Goal: Information Seeking & Learning: Learn about a topic

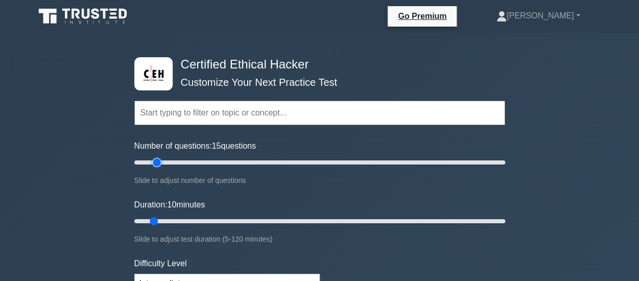
click at [154, 160] on input "Number of questions: 15 questions" at bounding box center [319, 162] width 371 height 12
click at [165, 163] on input "Number of questions: 15 questions" at bounding box center [319, 162] width 371 height 12
type input "25"
click at [173, 164] on input "Number of questions: 25 questions" at bounding box center [319, 162] width 371 height 12
click at [165, 221] on input "Duration: 15 minutes" at bounding box center [319, 221] width 371 height 12
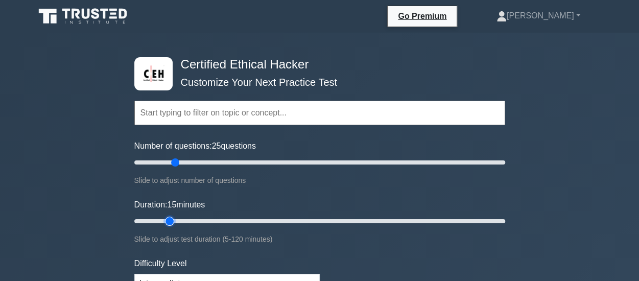
click at [175, 220] on input "Duration: 15 minutes" at bounding box center [319, 221] width 371 height 12
click at [178, 220] on input "Duration: 20 minutes" at bounding box center [319, 221] width 371 height 12
click at [192, 220] on input "Duration: 20 minutes" at bounding box center [319, 221] width 371 height 12
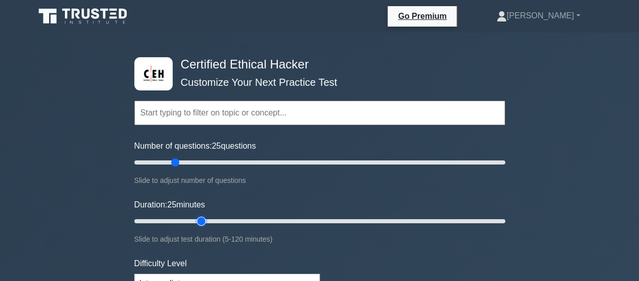
type input "25"
click at [193, 220] on input "Duration: 25 minutes" at bounding box center [319, 221] width 371 height 12
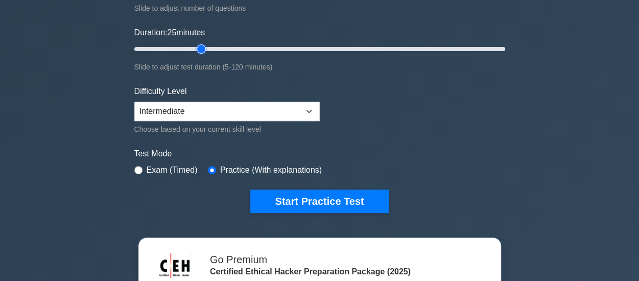
scroll to position [177, 0]
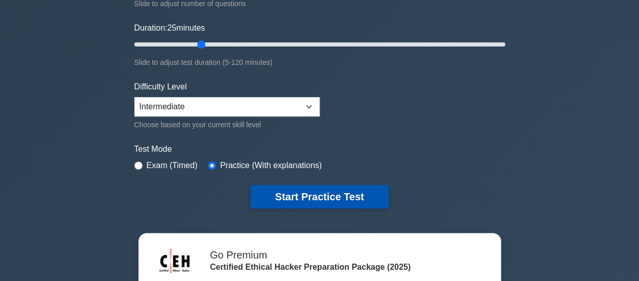
click at [313, 190] on button "Start Practice Test" at bounding box center [319, 197] width 138 height 24
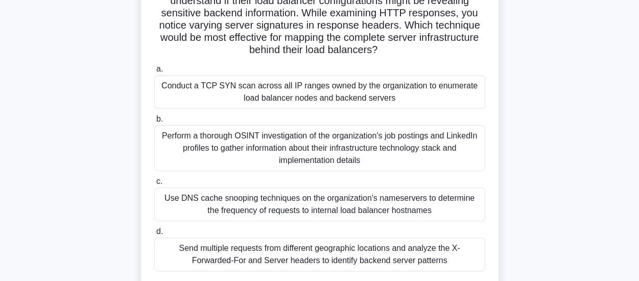
scroll to position [105, 0]
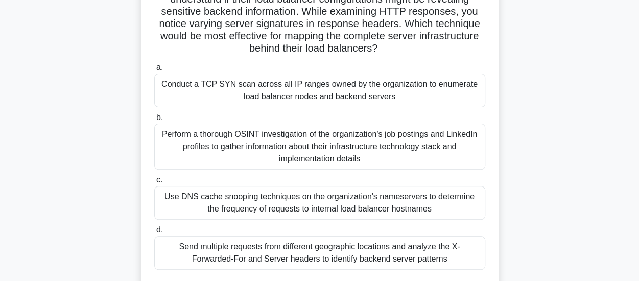
click at [175, 202] on div "Use DNS cache snooping techniques on the organization's nameservers to determin…" at bounding box center [319, 203] width 331 height 34
click at [154, 183] on input "c. Use DNS cache snooping techniques on the organization's nameservers to deter…" at bounding box center [154, 180] width 0 height 7
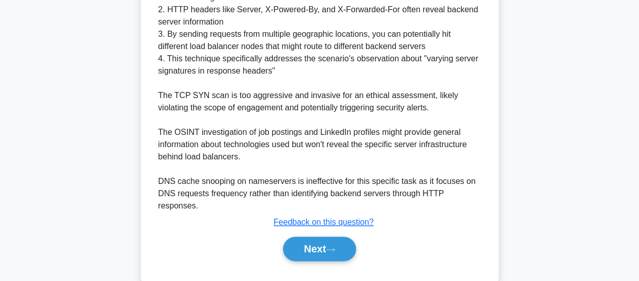
scroll to position [509, 0]
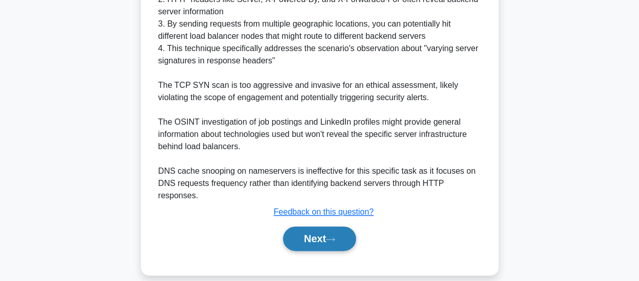
click at [310, 226] on button "Next" at bounding box center [319, 238] width 73 height 25
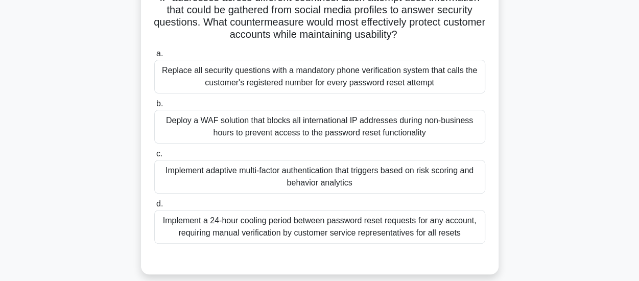
scroll to position [123, 0]
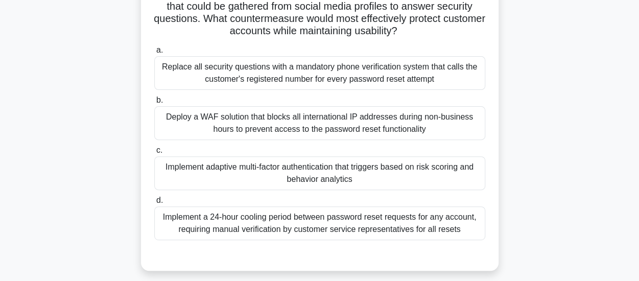
click at [452, 125] on div "Deploy a WAF solution that blocks all international IP addresses during non-bus…" at bounding box center [319, 123] width 331 height 34
click at [154, 104] on input "b. Deploy a WAF solution that blocks all international IP addresses during non-…" at bounding box center [154, 100] width 0 height 7
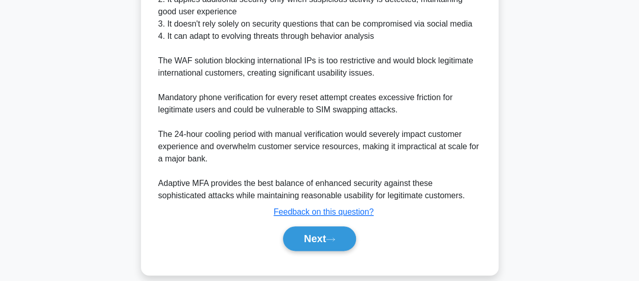
scroll to position [496, 0]
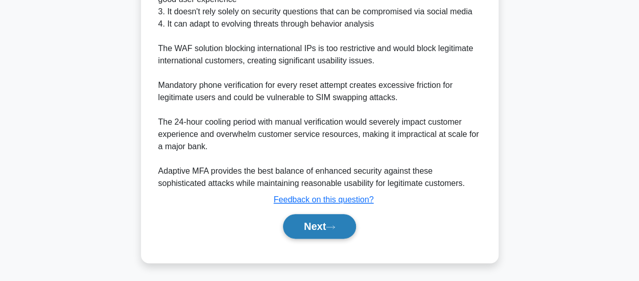
click at [319, 235] on button "Next" at bounding box center [319, 226] width 73 height 25
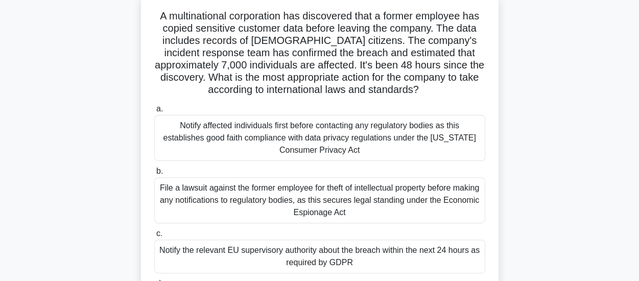
scroll to position [65, 0]
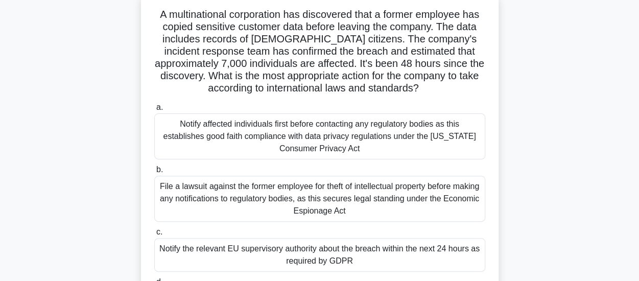
click at [403, 128] on div "Notify affected individuals first before contacting any regulatory bodies as th…" at bounding box center [319, 136] width 331 height 46
click at [154, 111] on input "a. Notify affected individuals first before contacting any regulatory bodies as…" at bounding box center [154, 107] width 0 height 7
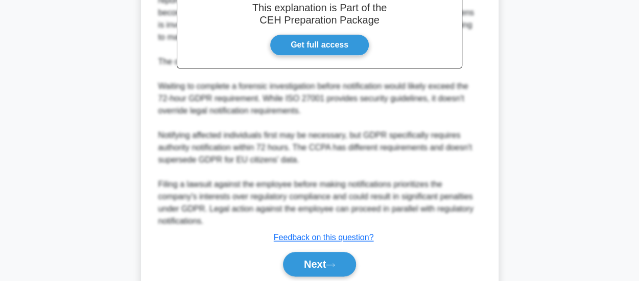
scroll to position [463, 0]
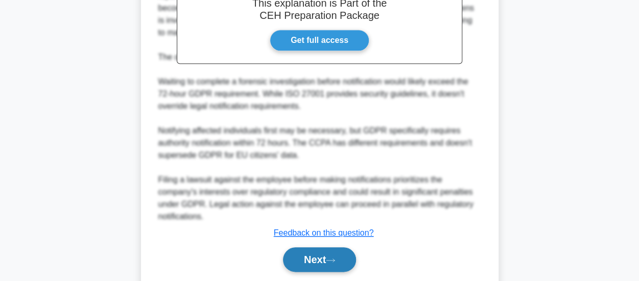
click at [296, 265] on button "Next" at bounding box center [319, 259] width 73 height 25
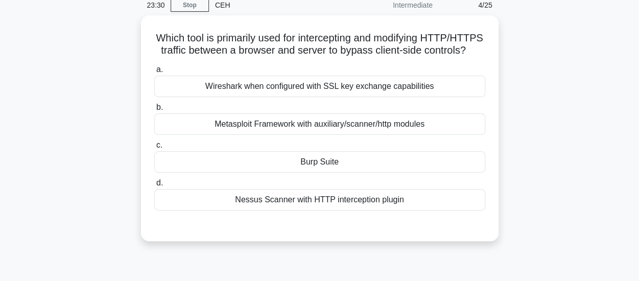
scroll to position [48, 0]
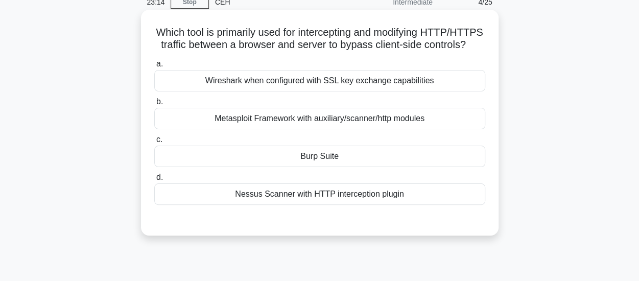
click at [370, 167] on div "Burp Suite" at bounding box center [319, 156] width 331 height 21
click at [154, 143] on input "c. Burp Suite" at bounding box center [154, 139] width 0 height 7
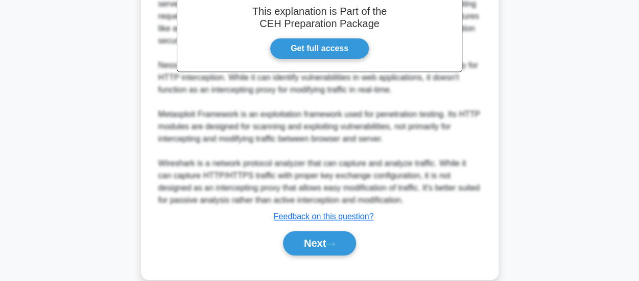
scroll to position [323, 0]
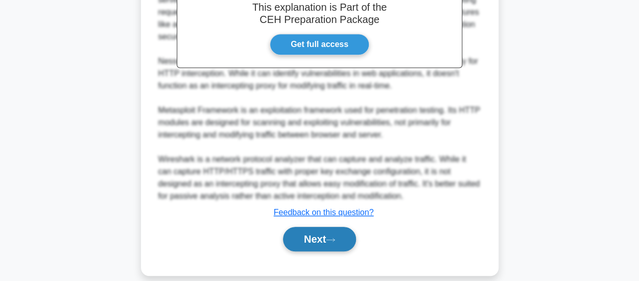
click at [312, 251] on button "Next" at bounding box center [319, 239] width 73 height 25
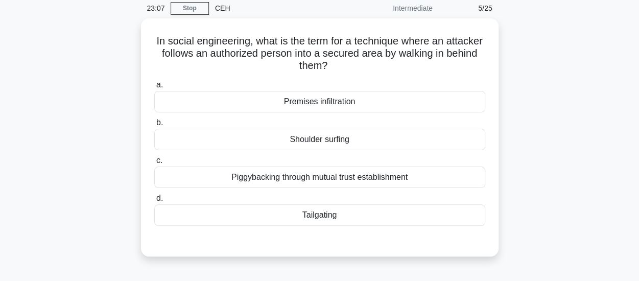
scroll to position [41, 0]
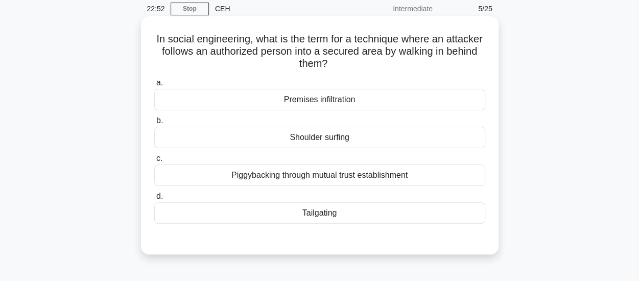
click at [394, 214] on div "Tailgating" at bounding box center [319, 212] width 331 height 21
click at [154, 200] on input "d. Tailgating" at bounding box center [154, 196] width 0 height 7
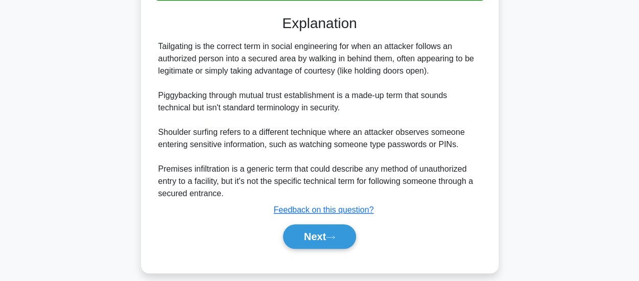
scroll to position [274, 0]
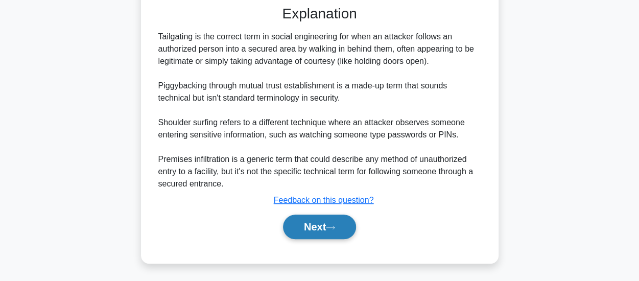
click at [335, 225] on icon at bounding box center [330, 228] width 9 height 6
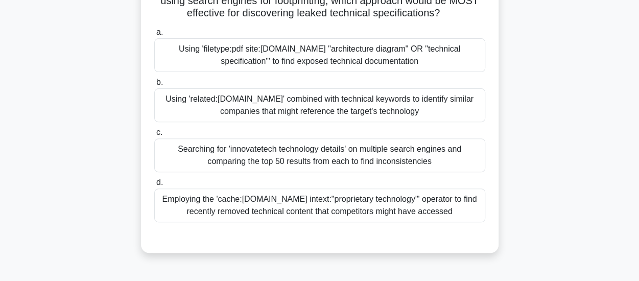
scroll to position [144, 0]
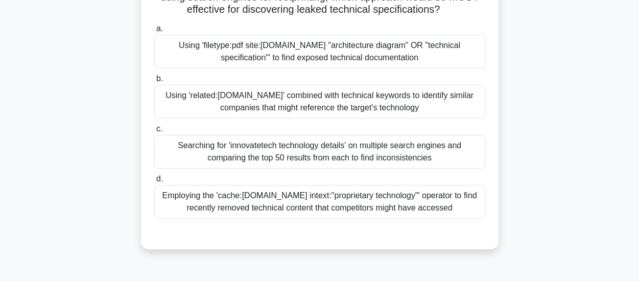
click at [323, 68] on div "Using 'filetype:pdf site:innovatetech.com "architecture diagram" OR "technical …" at bounding box center [319, 52] width 331 height 34
click at [154, 32] on input "a. Using 'filetype:pdf site:innovatetech.com "architecture diagram" OR "technic…" at bounding box center [154, 29] width 0 height 7
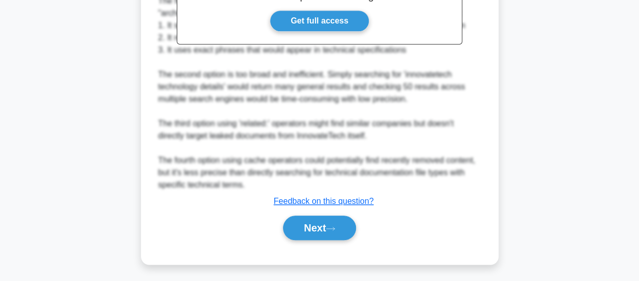
scroll to position [470, 0]
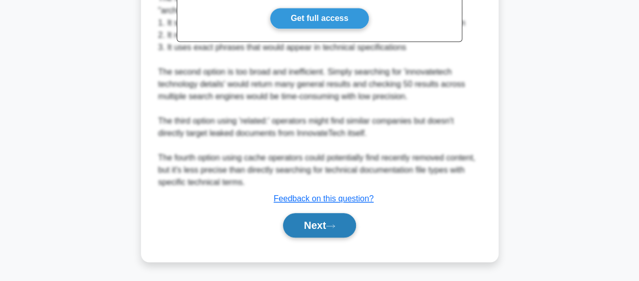
click at [311, 225] on button "Next" at bounding box center [319, 225] width 73 height 25
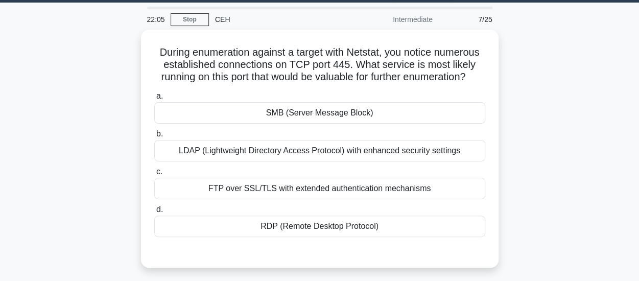
scroll to position [34, 0]
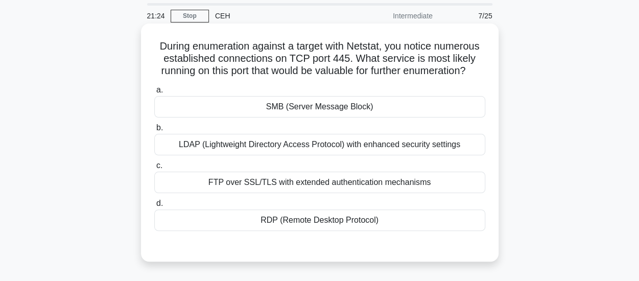
click at [432, 155] on div "LDAP (Lightweight Directory Access Protocol) with enhanced security settings" at bounding box center [319, 144] width 331 height 21
click at [154, 131] on input "b. LDAP (Lightweight Directory Access Protocol) with enhanced security settings" at bounding box center [154, 128] width 0 height 7
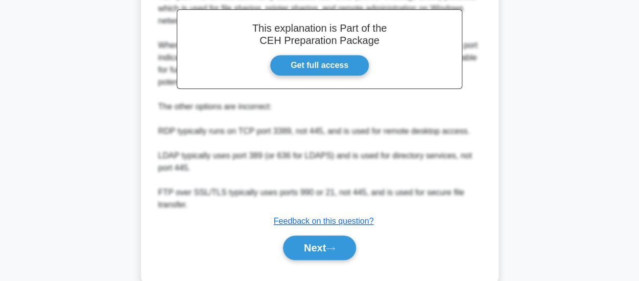
scroll to position [349, 0]
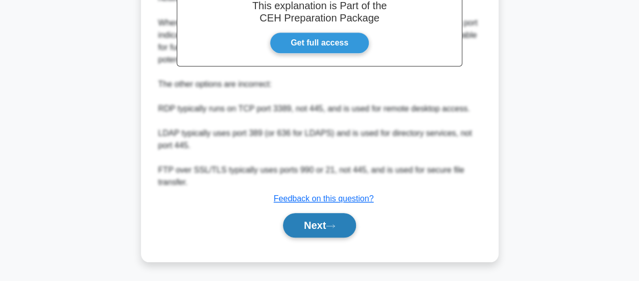
click at [330, 234] on button "Next" at bounding box center [319, 225] width 73 height 25
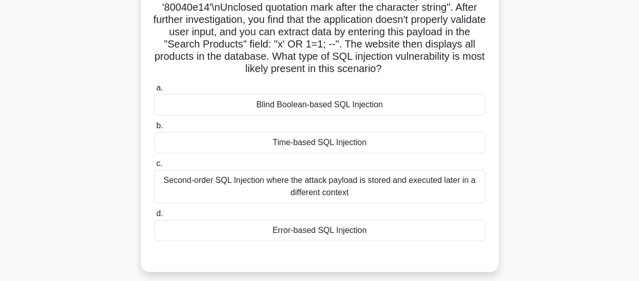
scroll to position [113, 0]
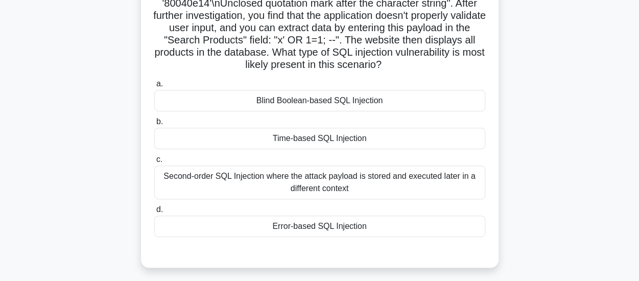
click at [387, 230] on div "Error-based SQL Injection" at bounding box center [319, 226] width 331 height 21
click at [154, 213] on input "d. Error-based SQL Injection" at bounding box center [154, 209] width 0 height 7
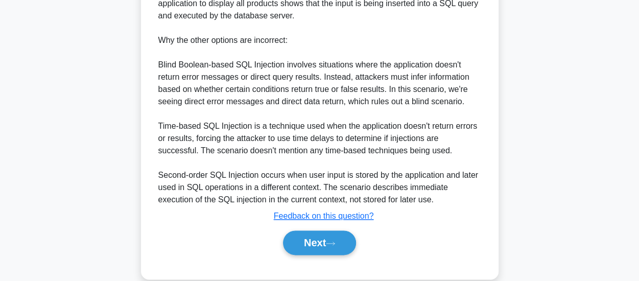
scroll to position [532, 0]
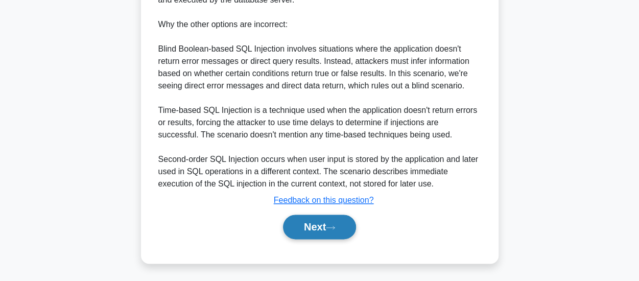
click at [315, 232] on button "Next" at bounding box center [319, 227] width 73 height 25
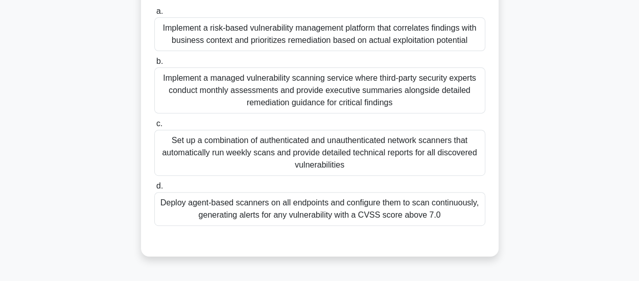
scroll to position [165, 0]
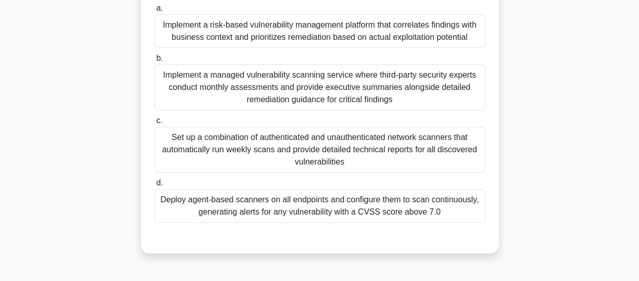
click at [417, 77] on div "Implement a managed vulnerability scanning service where third-party security e…" at bounding box center [319, 87] width 331 height 46
click at [154, 62] on input "b. Implement a managed vulnerability scanning service where third-party securit…" at bounding box center [154, 58] width 0 height 7
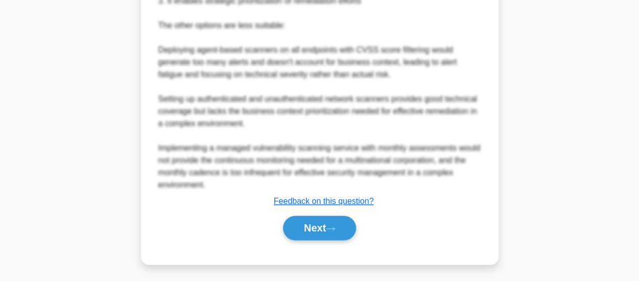
scroll to position [552, 0]
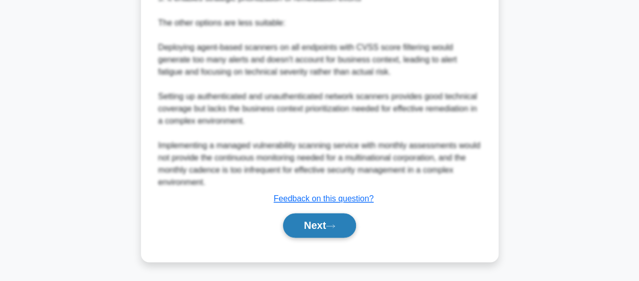
click at [335, 229] on icon at bounding box center [330, 226] width 9 height 6
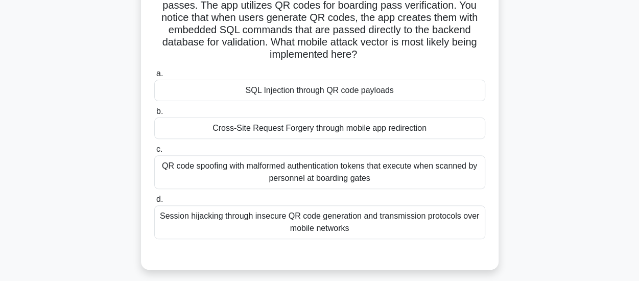
scroll to position [102, 0]
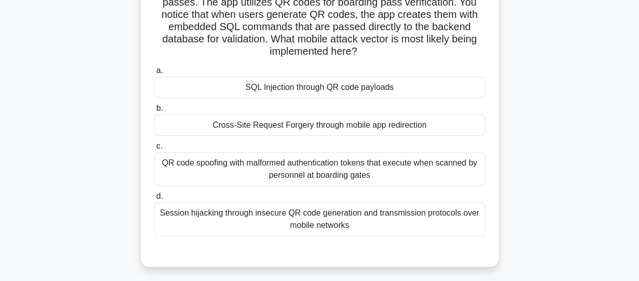
click at [367, 125] on div "Cross-Site Request Forgery through mobile app redirection" at bounding box center [319, 124] width 331 height 21
click at [154, 112] on input "b. Cross-Site Request Forgery through mobile app redirection" at bounding box center [154, 108] width 0 height 7
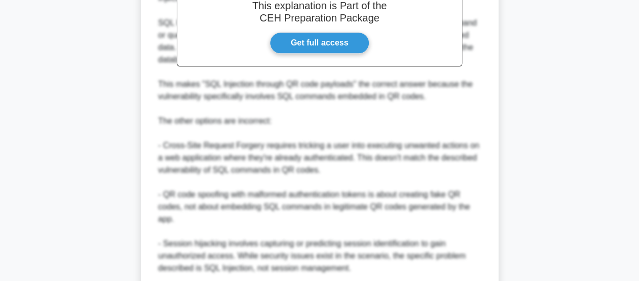
scroll to position [447, 0]
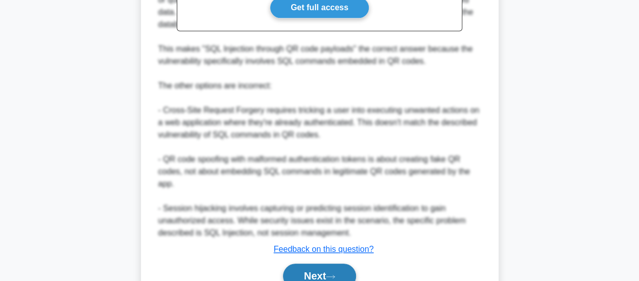
click at [327, 275] on button "Next" at bounding box center [319, 276] width 73 height 25
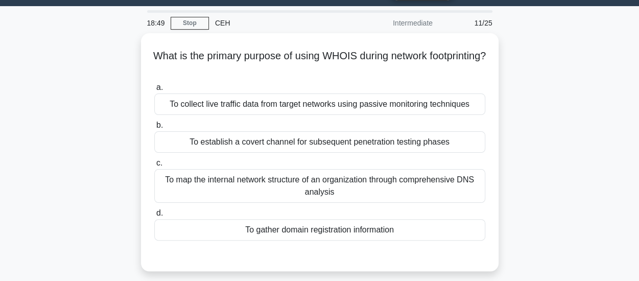
scroll to position [28, 0]
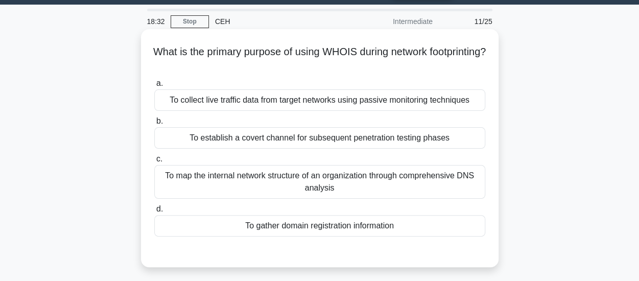
click at [378, 234] on div "To gather domain registration information" at bounding box center [319, 225] width 331 height 21
click at [154, 213] on input "d. To gather domain registration information" at bounding box center [154, 209] width 0 height 7
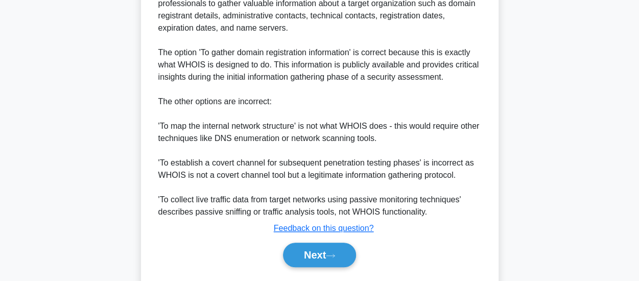
scroll to position [371, 0]
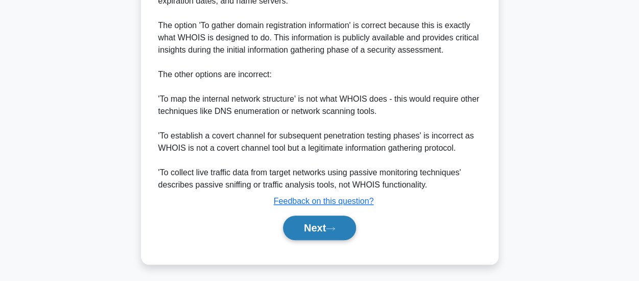
click at [340, 221] on button "Next" at bounding box center [319, 228] width 73 height 25
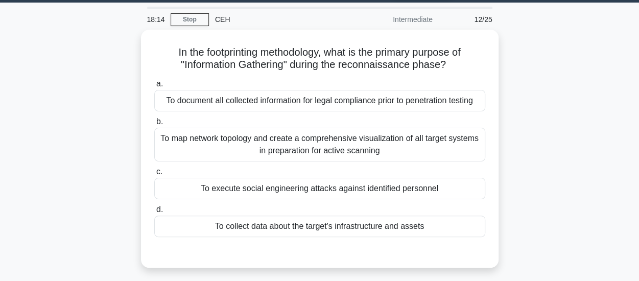
scroll to position [31, 0]
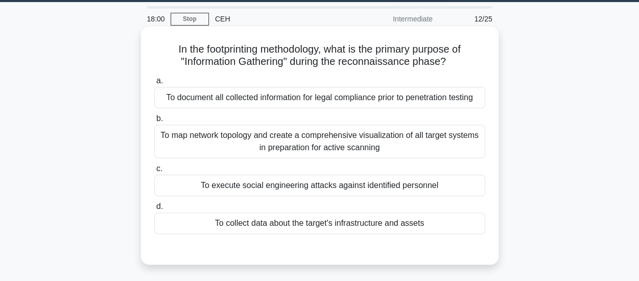
click at [462, 103] on div "To document all collected information for legal compliance prior to penetration…" at bounding box center [319, 97] width 331 height 21
click at [154, 84] on input "a. To document all collected information for legal compliance prior to penetrat…" at bounding box center [154, 81] width 0 height 7
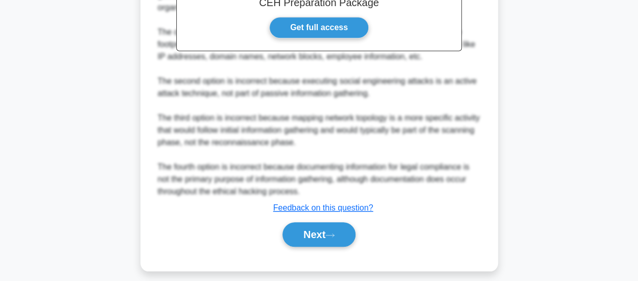
scroll to position [374, 0]
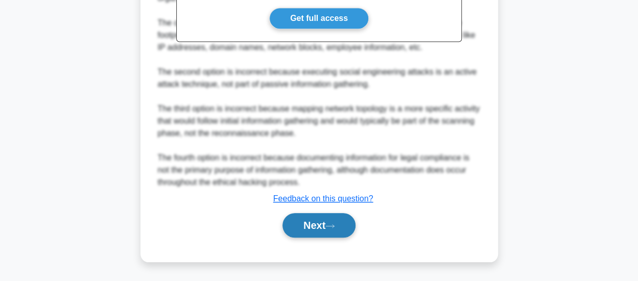
click at [353, 227] on button "Next" at bounding box center [319, 225] width 73 height 25
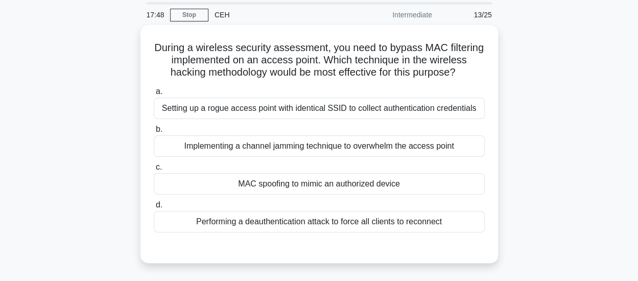
scroll to position [36, 0]
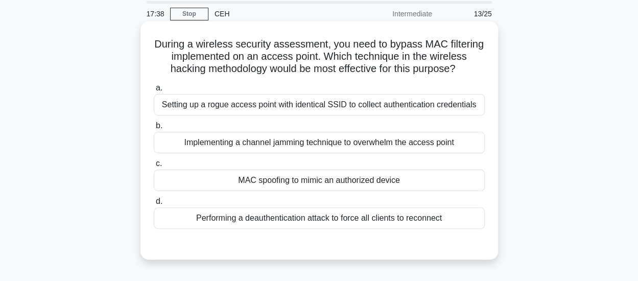
click at [379, 180] on div "MAC spoofing to mimic an authorized device" at bounding box center [319, 180] width 331 height 21
click at [154, 167] on input "c. MAC spoofing to mimic an authorized device" at bounding box center [154, 163] width 0 height 7
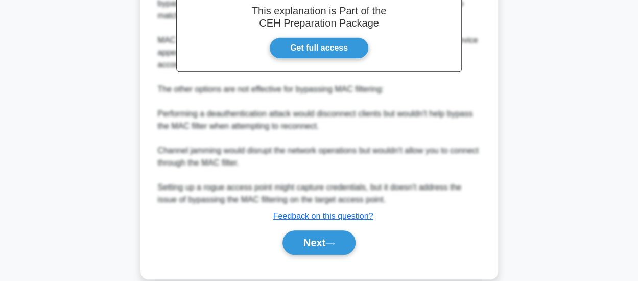
scroll to position [338, 0]
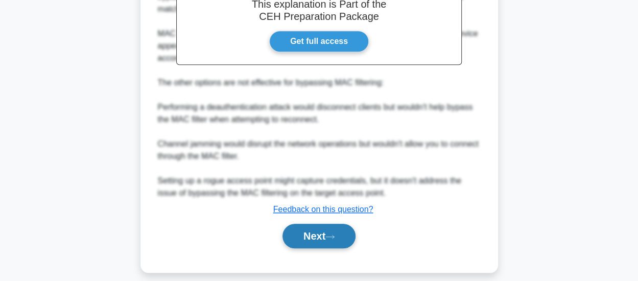
click at [347, 235] on button "Next" at bounding box center [319, 236] width 73 height 25
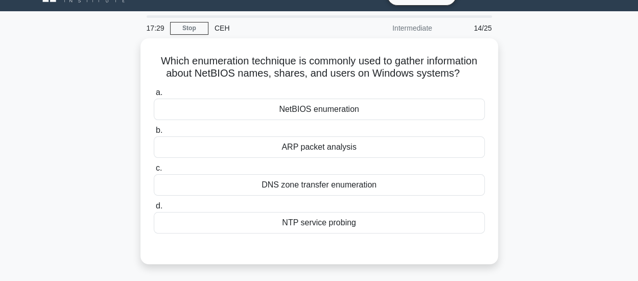
scroll to position [23, 0]
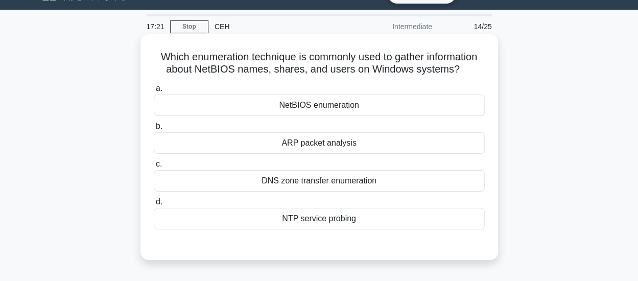
click at [426, 104] on div "NetBIOS enumeration" at bounding box center [319, 105] width 331 height 21
click at [154, 92] on input "a. NetBIOS enumeration" at bounding box center [154, 88] width 0 height 7
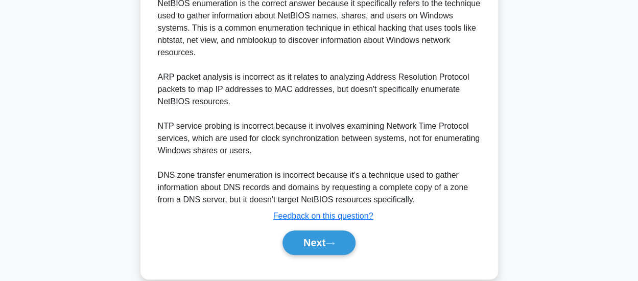
scroll to position [311, 0]
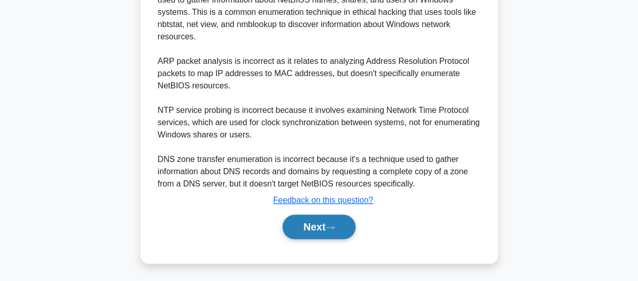
click at [332, 233] on button "Next" at bounding box center [319, 227] width 73 height 25
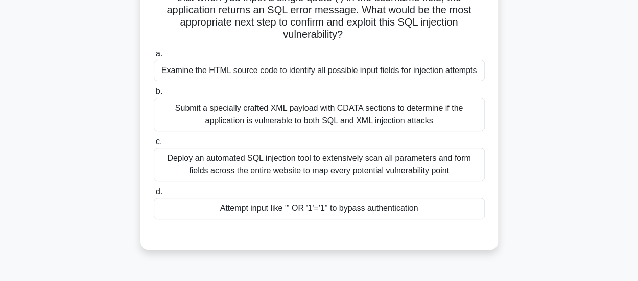
scroll to position [124, 0]
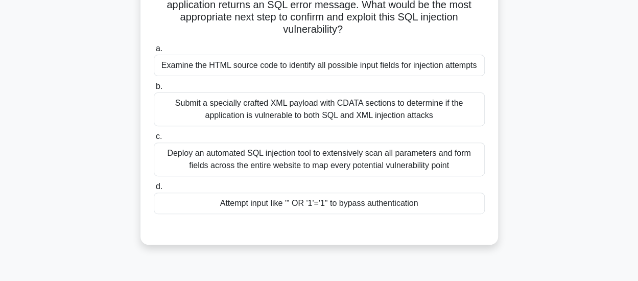
click at [386, 206] on div "Attempt input like "' OR '1'='1" to bypass authentication" at bounding box center [319, 203] width 331 height 21
click at [154, 190] on input "d. Attempt input like "' OR '1'='1" to bypass authentication" at bounding box center [154, 186] width 0 height 7
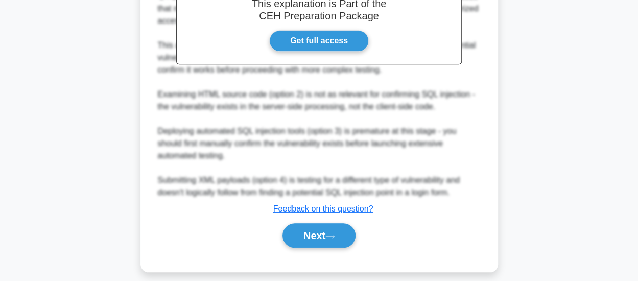
scroll to position [421, 0]
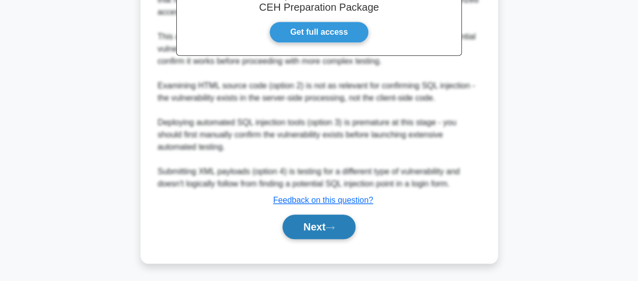
click at [341, 221] on button "Next" at bounding box center [319, 227] width 73 height 25
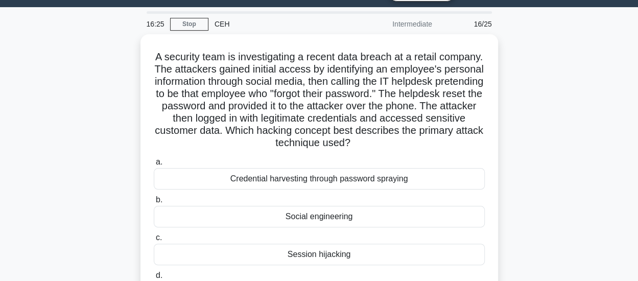
scroll to position [26, 0]
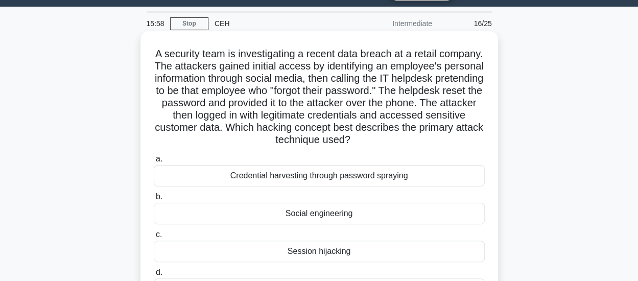
click at [380, 212] on div "Social engineering" at bounding box center [319, 213] width 331 height 21
click at [154, 200] on input "b. Social engineering" at bounding box center [154, 197] width 0 height 7
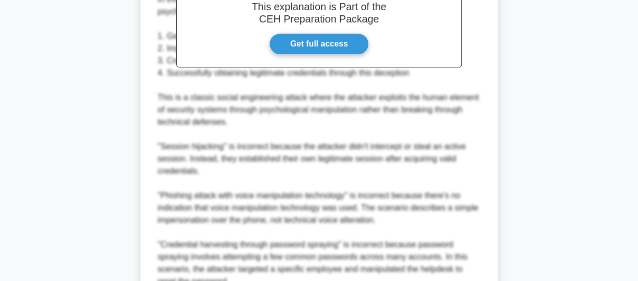
scroll to position [458, 0]
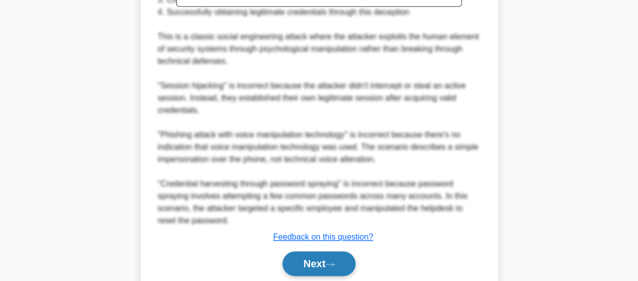
click at [335, 263] on icon at bounding box center [330, 265] width 9 height 6
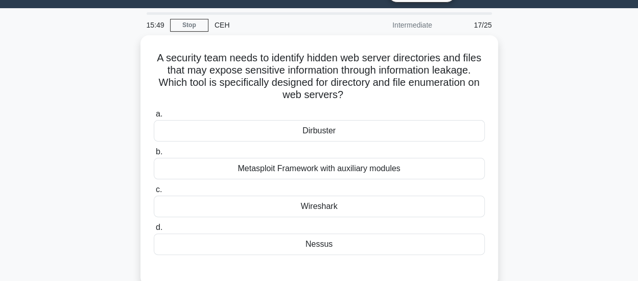
scroll to position [27, 0]
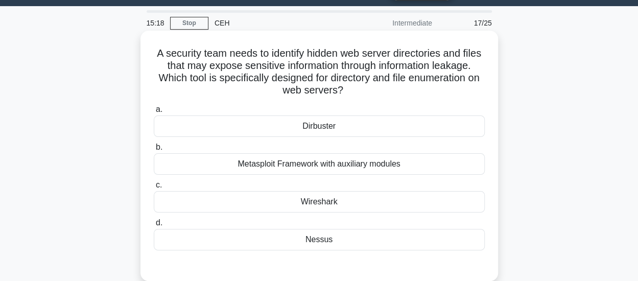
click at [301, 128] on div "Dirbuster" at bounding box center [319, 126] width 331 height 21
click at [154, 113] on input "a. Dirbuster" at bounding box center [154, 109] width 0 height 7
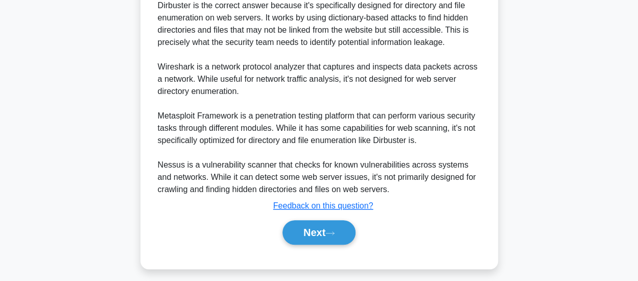
scroll to position [323, 0]
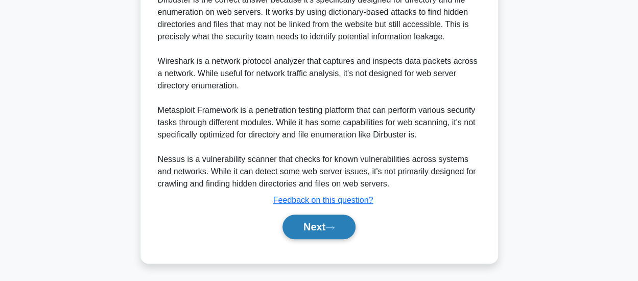
click at [351, 221] on button "Next" at bounding box center [319, 227] width 73 height 25
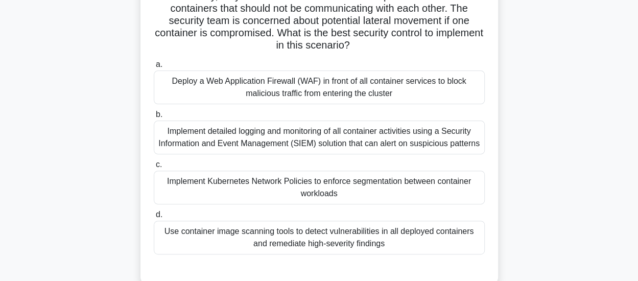
scroll to position [111, 0]
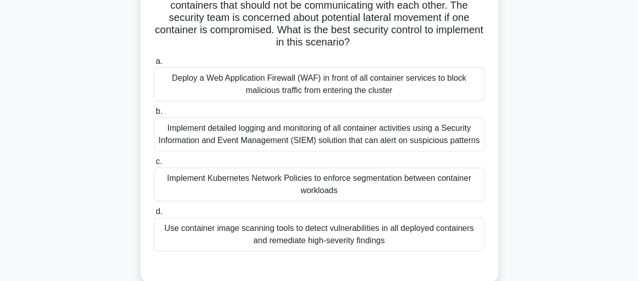
click at [377, 84] on div "Deploy a Web Application Firewall (WAF) in front of all container services to b…" at bounding box center [319, 84] width 331 height 34
click at [154, 65] on input "a. Deploy a Web Application Firewall (WAF) in front of all container services t…" at bounding box center [154, 61] width 0 height 7
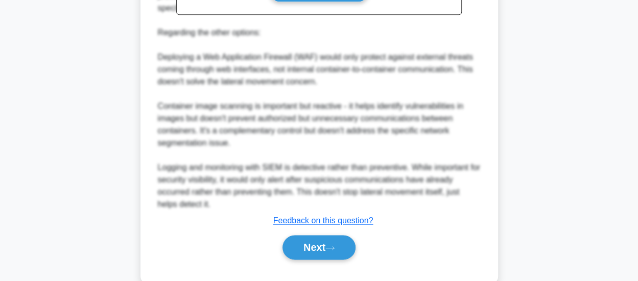
scroll to position [509, 0]
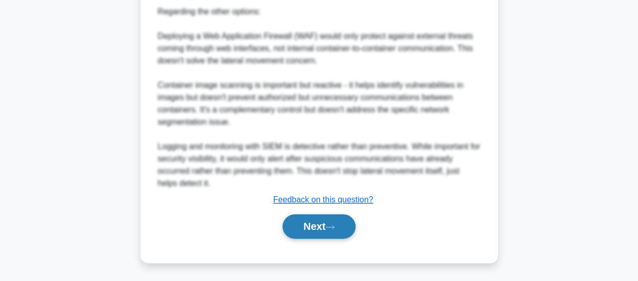
click at [352, 226] on button "Next" at bounding box center [319, 226] width 73 height 25
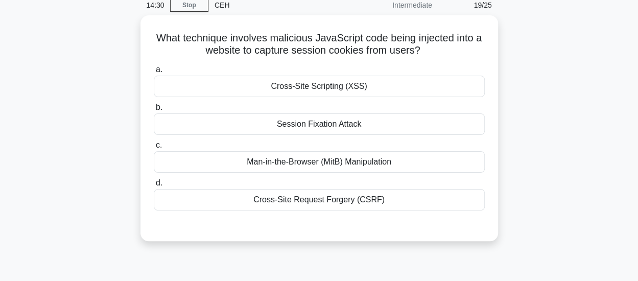
scroll to position [46, 0]
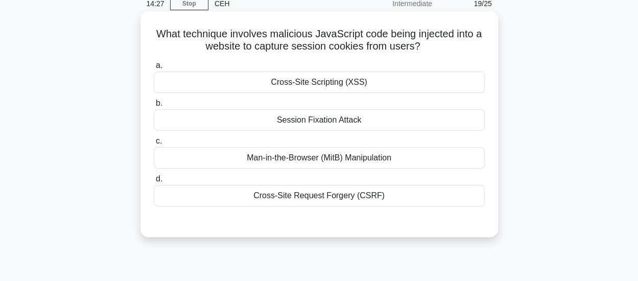
click at [390, 80] on div "Cross-Site Scripting (XSS)" at bounding box center [319, 82] width 331 height 21
click at [154, 69] on input "a. Cross-Site Scripting (XSS)" at bounding box center [154, 65] width 0 height 7
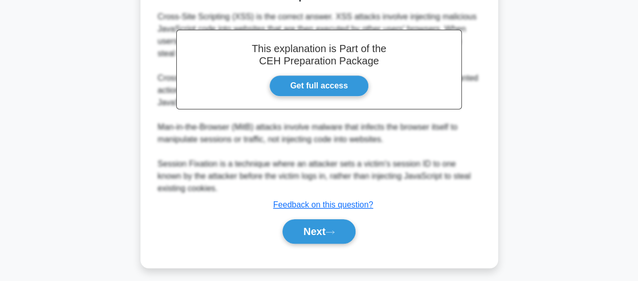
scroll to position [286, 0]
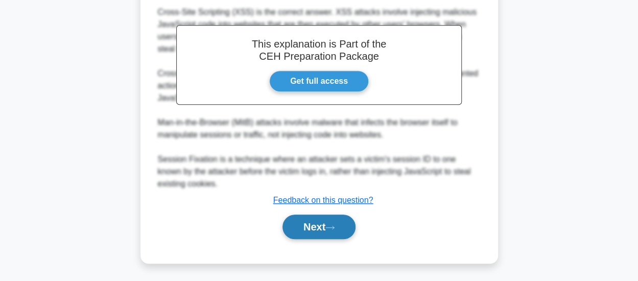
click at [329, 229] on button "Next" at bounding box center [319, 227] width 73 height 25
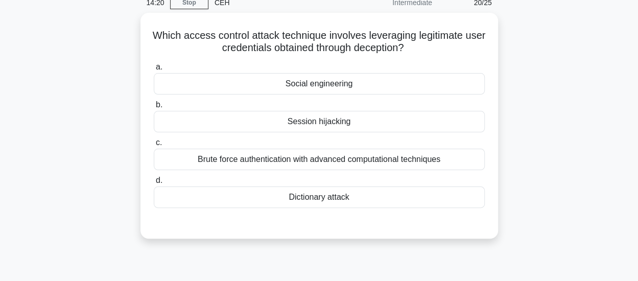
scroll to position [22, 0]
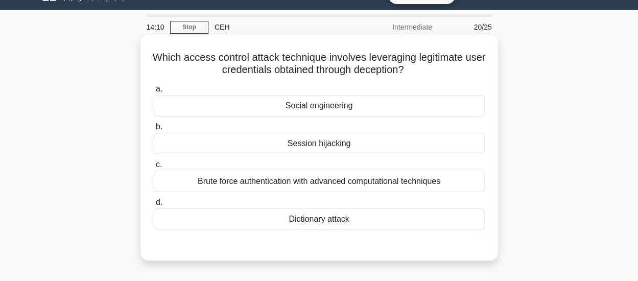
click at [392, 102] on div "Social engineering" at bounding box center [319, 105] width 331 height 21
click at [154, 93] on input "a. Social engineering" at bounding box center [154, 89] width 0 height 7
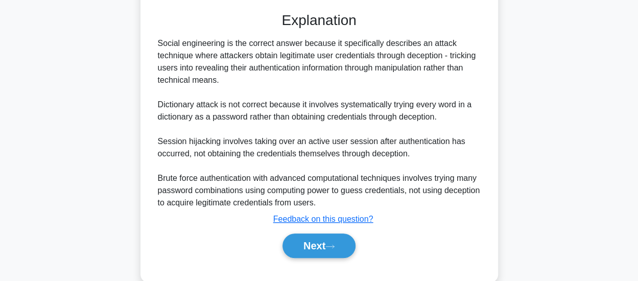
scroll to position [274, 0]
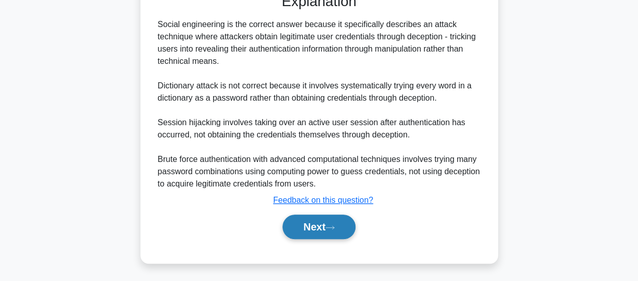
click at [310, 223] on button "Next" at bounding box center [319, 227] width 73 height 25
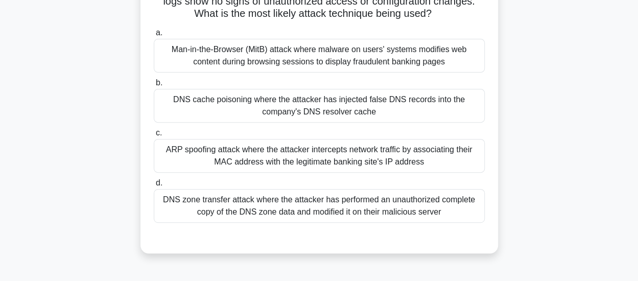
scroll to position [143, 0]
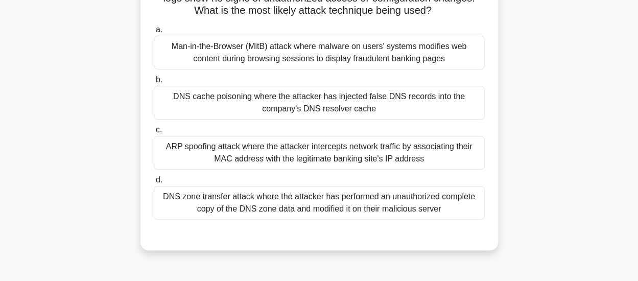
click at [437, 70] on div "Man-in-the-Browser (MitB) attack where malware on users' systems modifies web c…" at bounding box center [319, 53] width 331 height 34
click at [154, 33] on input "a. Man-in-the-Browser (MitB) attack where malware on users' systems modifies we…" at bounding box center [154, 30] width 0 height 7
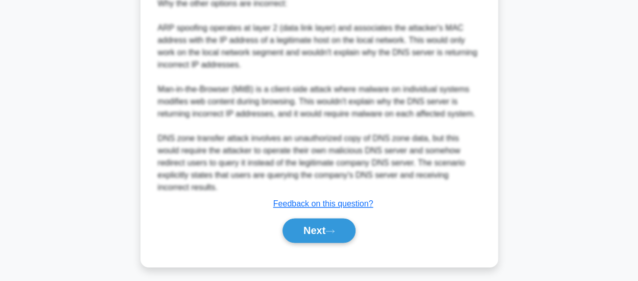
scroll to position [570, 0]
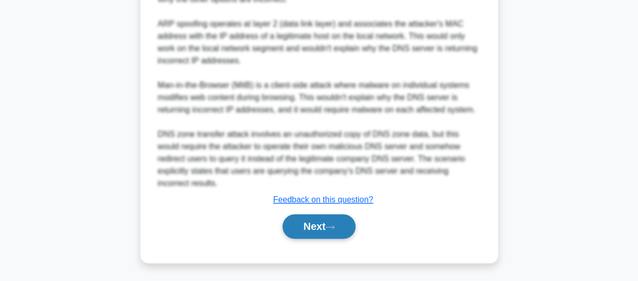
click at [320, 235] on button "Next" at bounding box center [319, 226] width 73 height 25
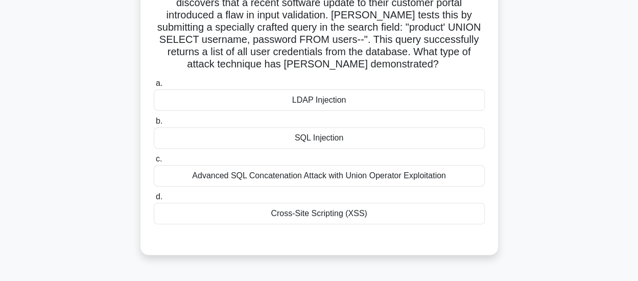
scroll to position [119, 0]
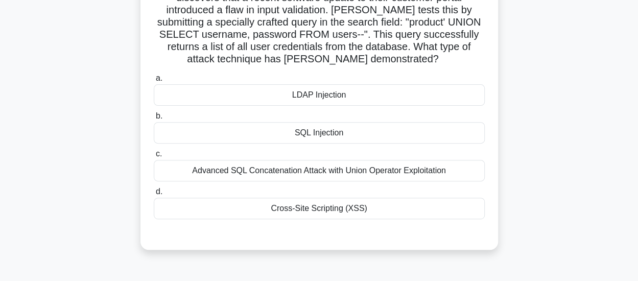
click at [416, 126] on div "SQL Injection" at bounding box center [319, 132] width 331 height 21
click at [154, 120] on input "b. SQL Injection" at bounding box center [154, 116] width 0 height 7
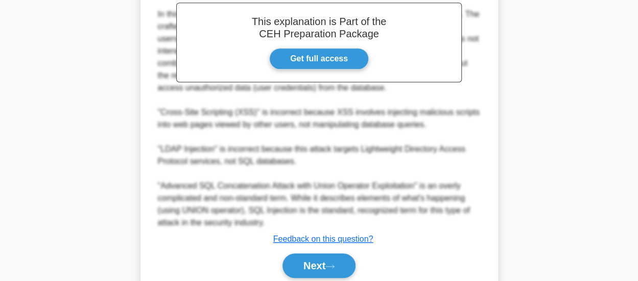
scroll to position [415, 0]
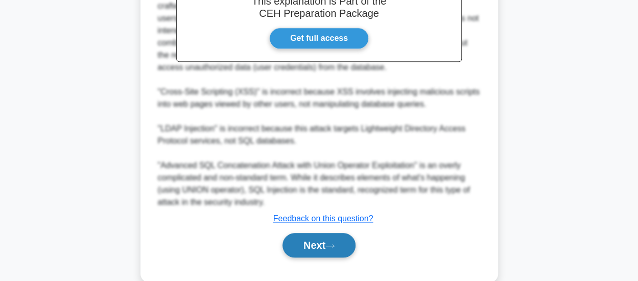
click at [319, 233] on button "Next" at bounding box center [319, 245] width 73 height 25
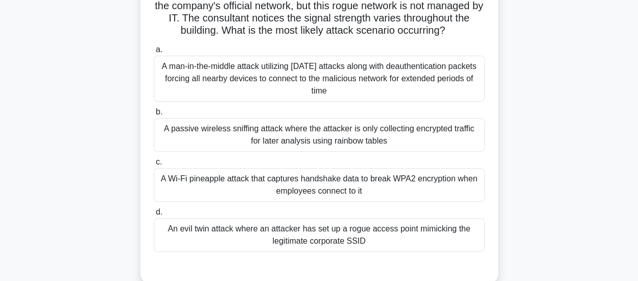
scroll to position [140, 0]
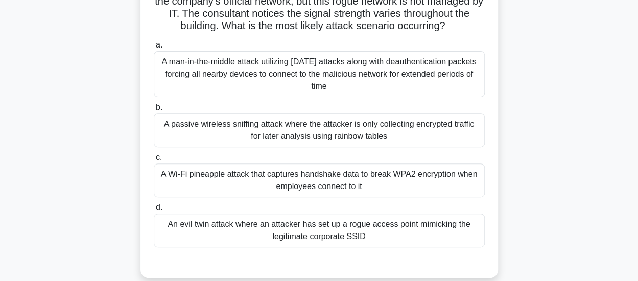
click at [385, 125] on div "A passive wireless sniffing attack where the attacker is only collecting encryp…" at bounding box center [319, 130] width 331 height 34
click at [154, 111] on input "b. A passive wireless sniffing attack where the attacker is only collecting enc…" at bounding box center [154, 107] width 0 height 7
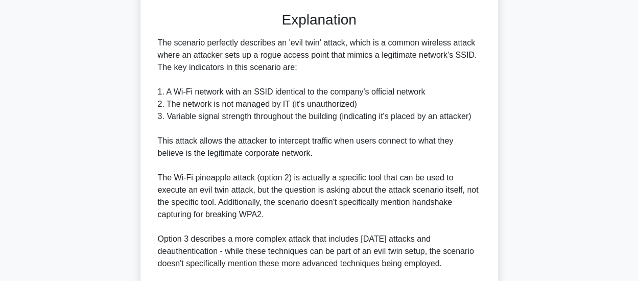
scroll to position [521, 0]
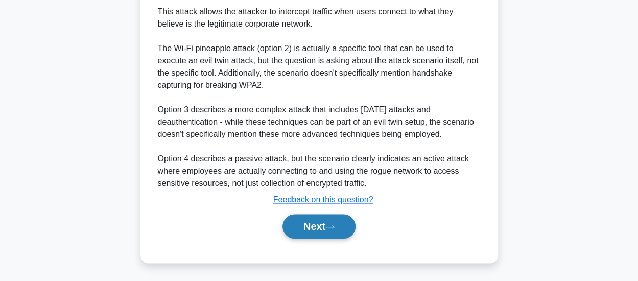
click at [348, 227] on button "Next" at bounding box center [319, 226] width 73 height 25
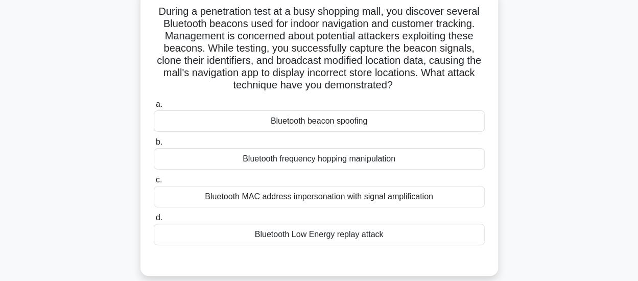
scroll to position [71, 0]
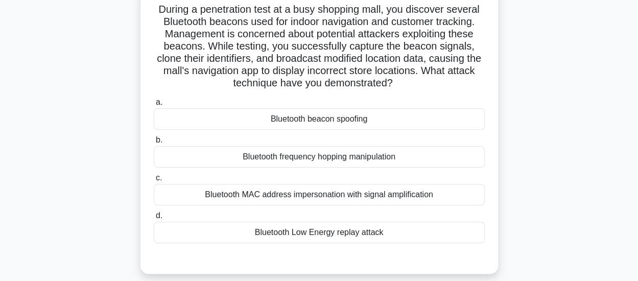
click at [286, 239] on div "Bluetooth Low Energy replay attack" at bounding box center [319, 232] width 331 height 21
click at [154, 219] on input "d. Bluetooth Low Energy replay attack" at bounding box center [154, 216] width 0 height 7
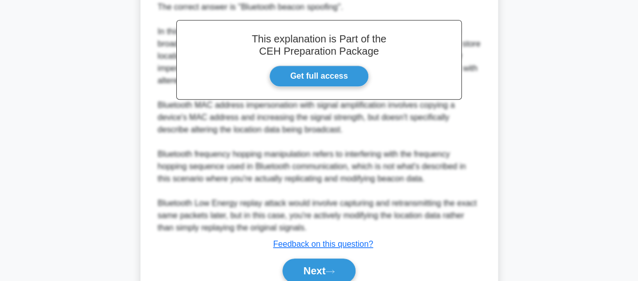
scroll to position [357, 0]
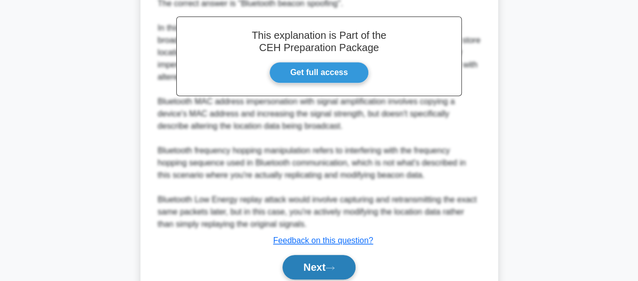
click at [342, 264] on button "Next" at bounding box center [319, 267] width 73 height 25
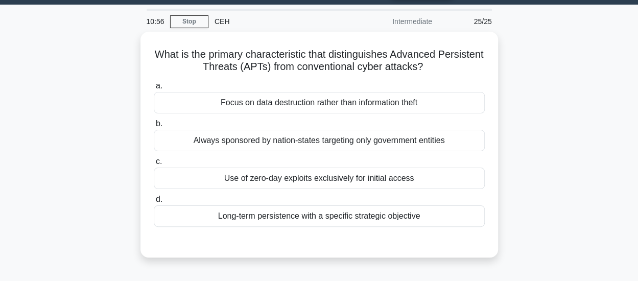
scroll to position [28, 0]
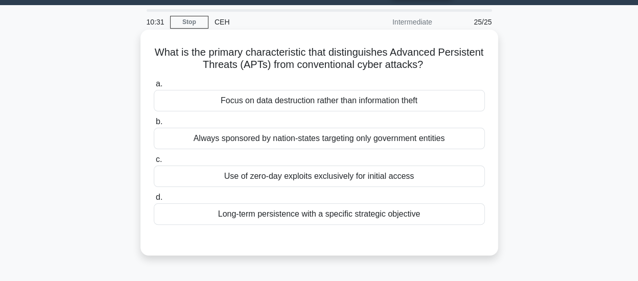
click at [389, 105] on div "Focus on data destruction rather than information theft" at bounding box center [319, 100] width 331 height 21
click at [154, 87] on input "a. Focus on data destruction rather than information theft" at bounding box center [154, 84] width 0 height 7
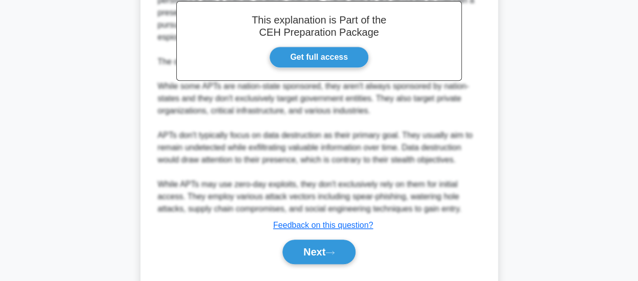
scroll to position [337, 0]
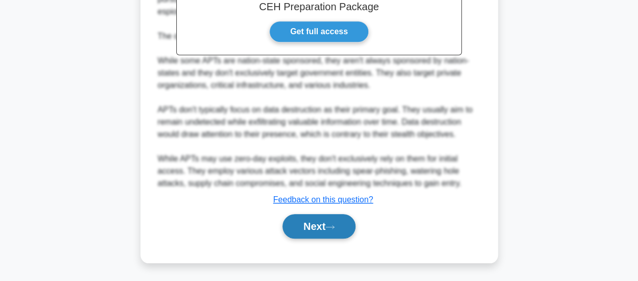
click at [301, 223] on button "Next" at bounding box center [319, 226] width 73 height 25
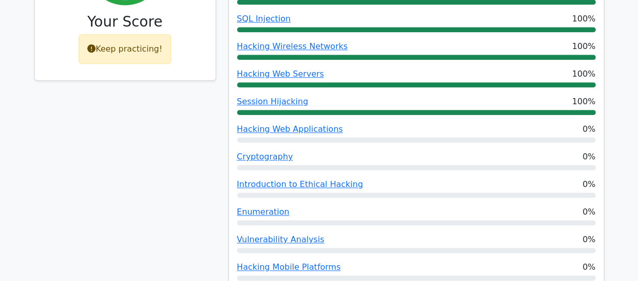
scroll to position [478, 0]
